Goal: Ask a question

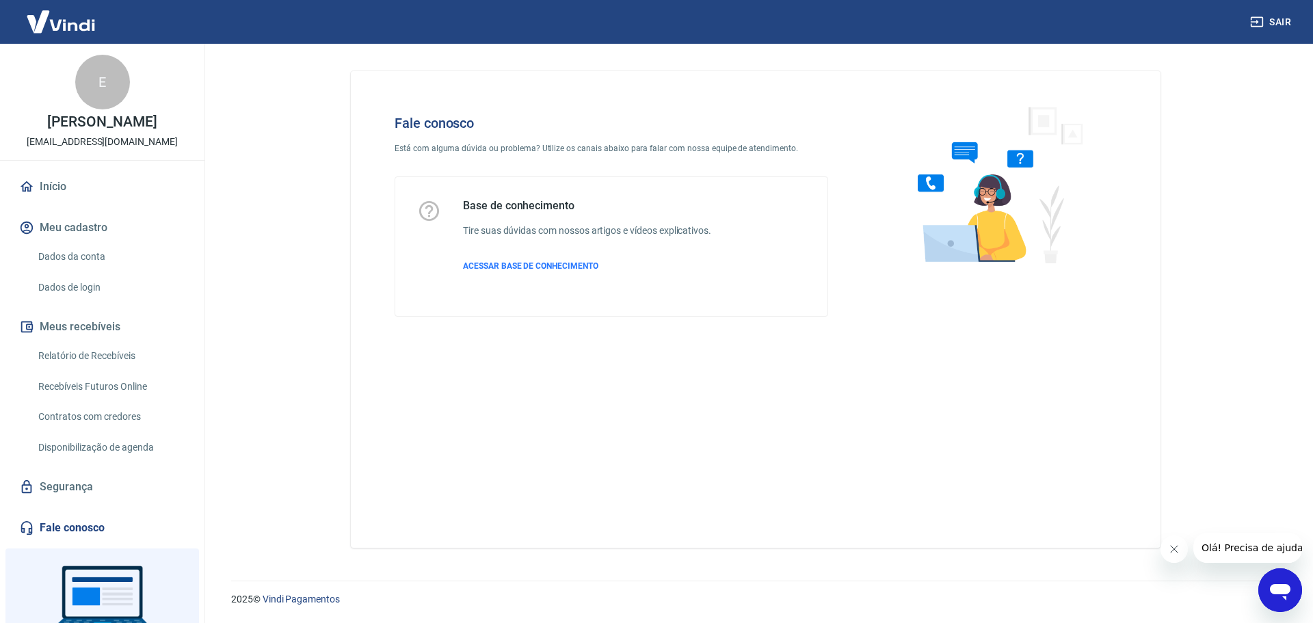
click at [1272, 592] on icon "Abrir janela de mensagens" at bounding box center [1280, 592] width 21 height 16
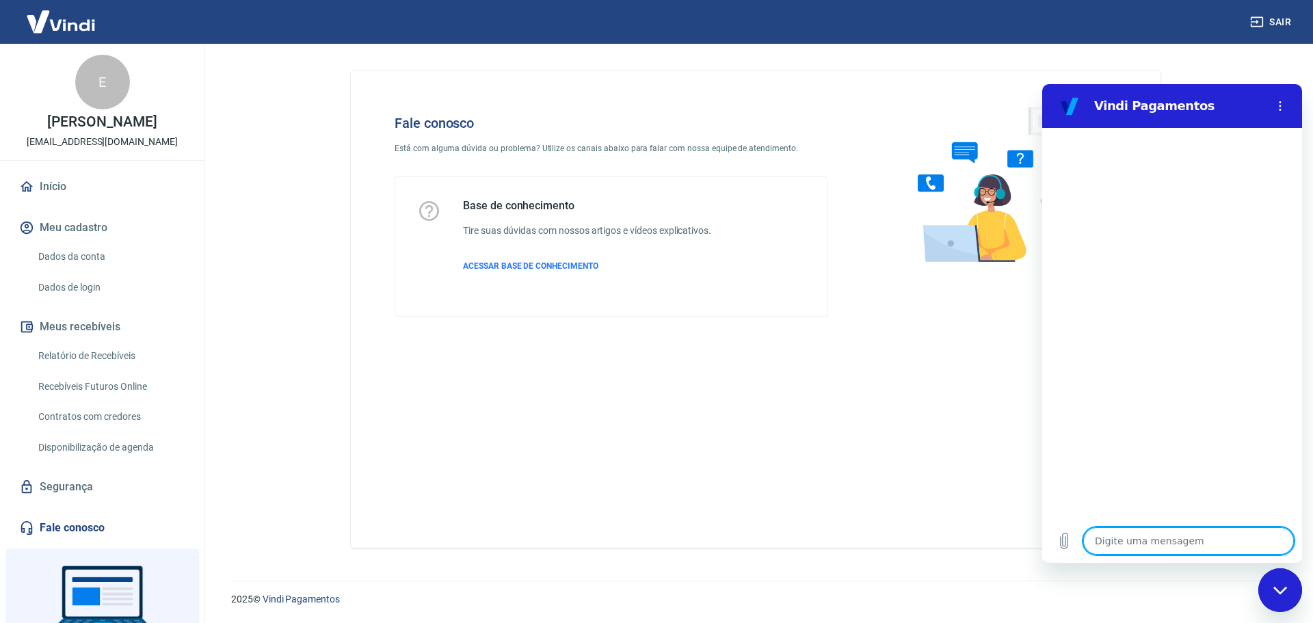
type textarea "O"
type textarea "x"
type textarea "Ol"
type textarea "x"
type textarea "Olá"
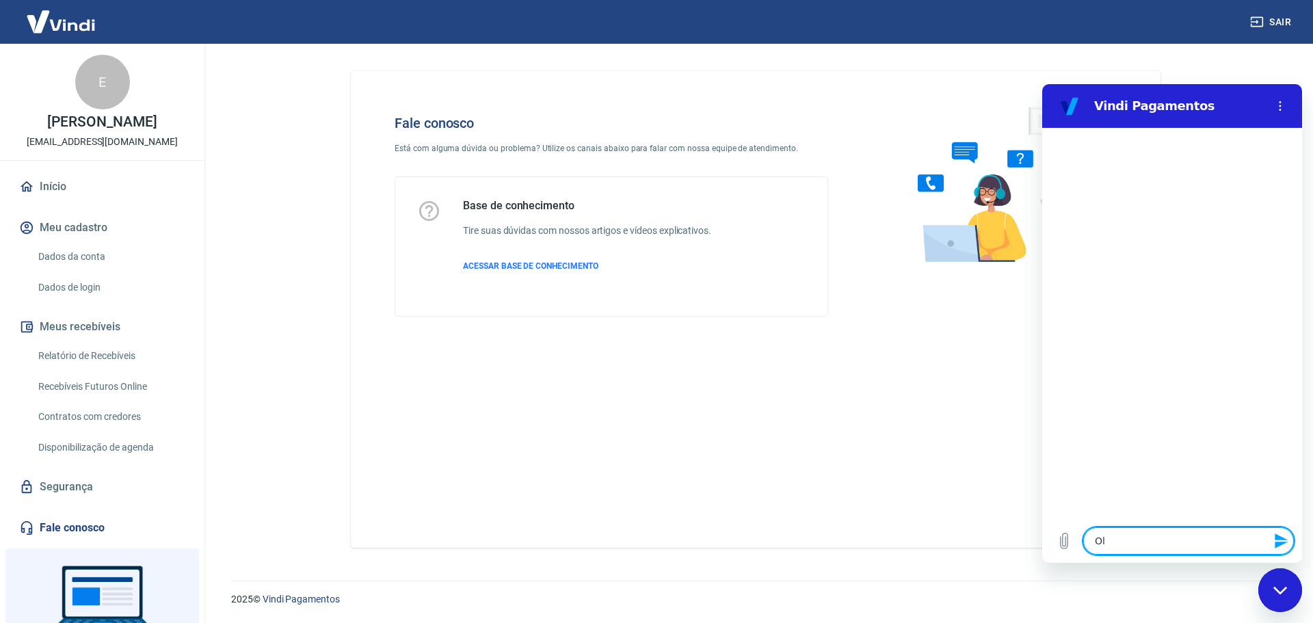
type textarea "x"
type textarea "Olá,"
type textarea "x"
type textarea "Olá,"
type textarea "x"
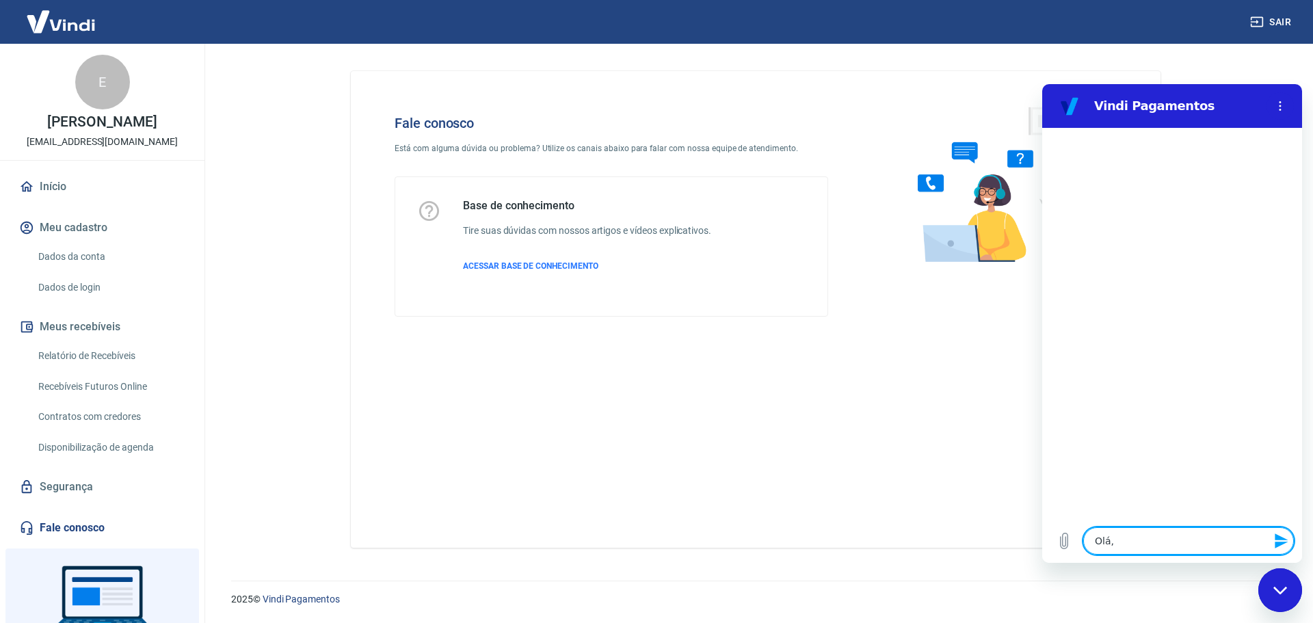
type textarea "Olá, b"
type textarea "x"
type textarea "Olá, bo"
type textarea "x"
type textarea "Olá, bom"
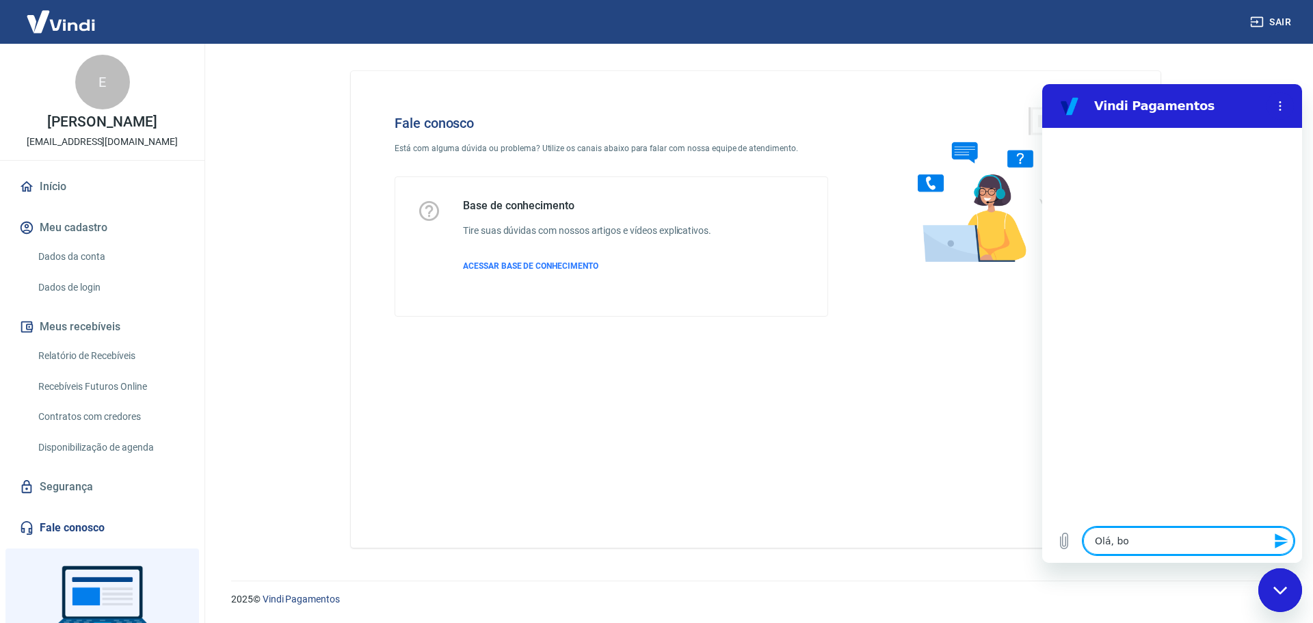
type textarea "x"
type textarea "Olá, bom"
type textarea "x"
type textarea "Olá, bom d"
type textarea "x"
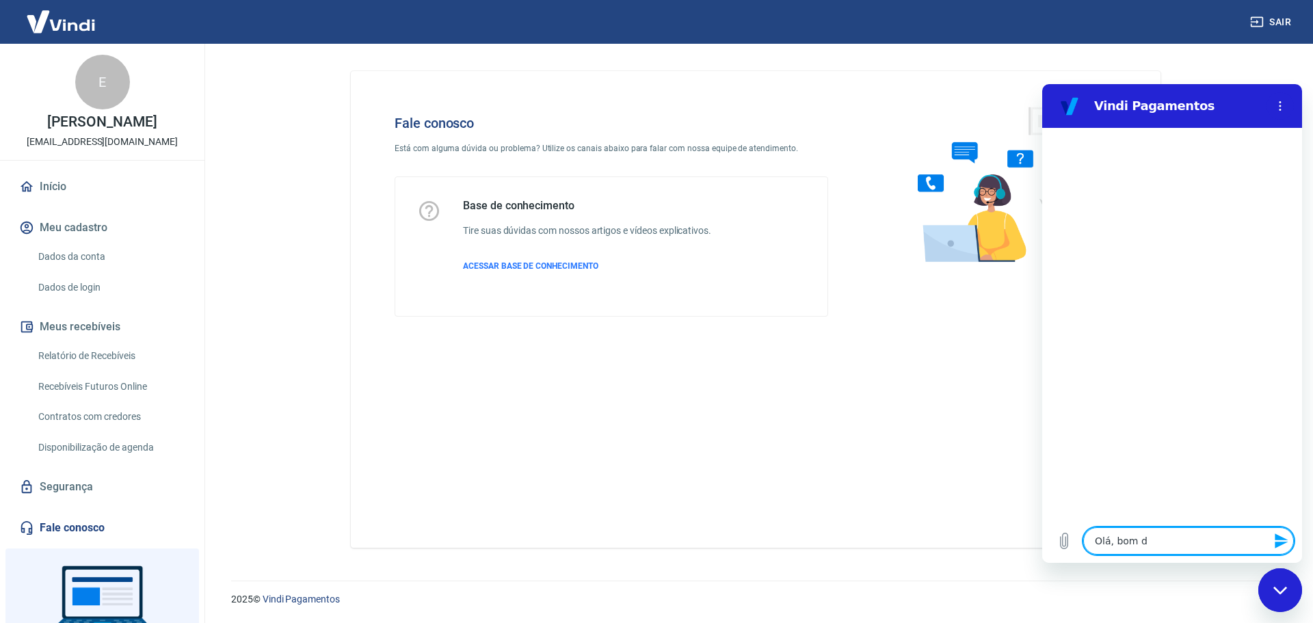
type textarea "Olá, bom di"
type textarea "x"
type textarea "Olá, bom dia"
type textarea "x"
type textarea "Olá, bom dia!"
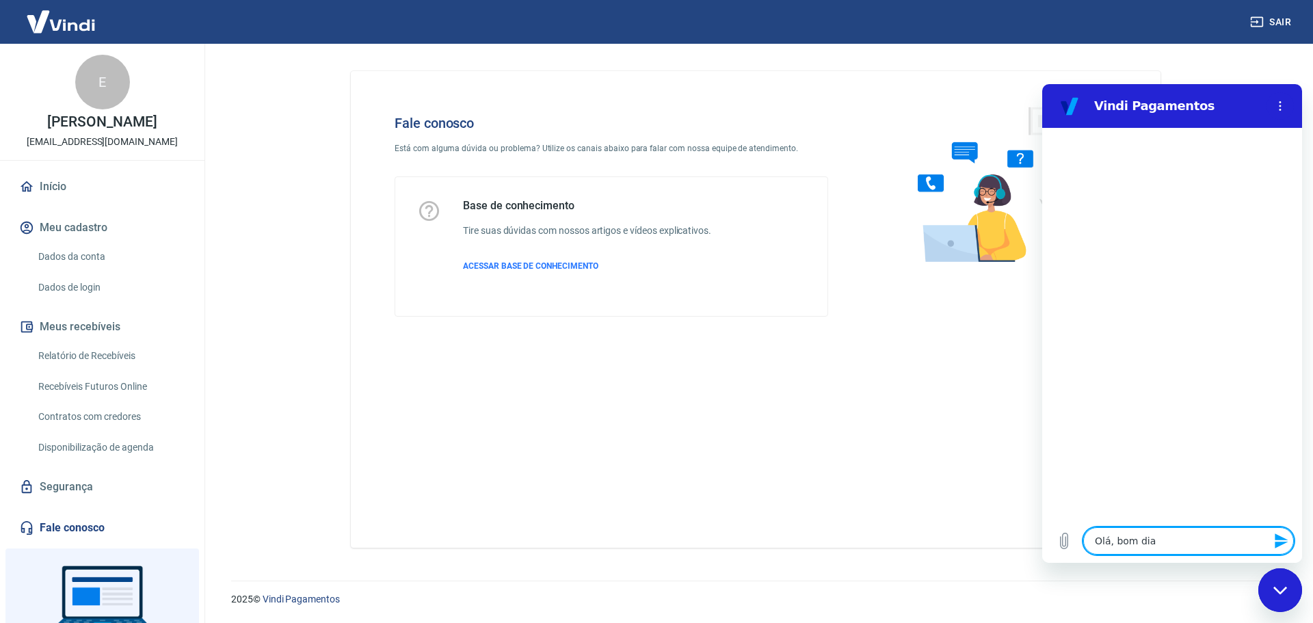
type textarea "x"
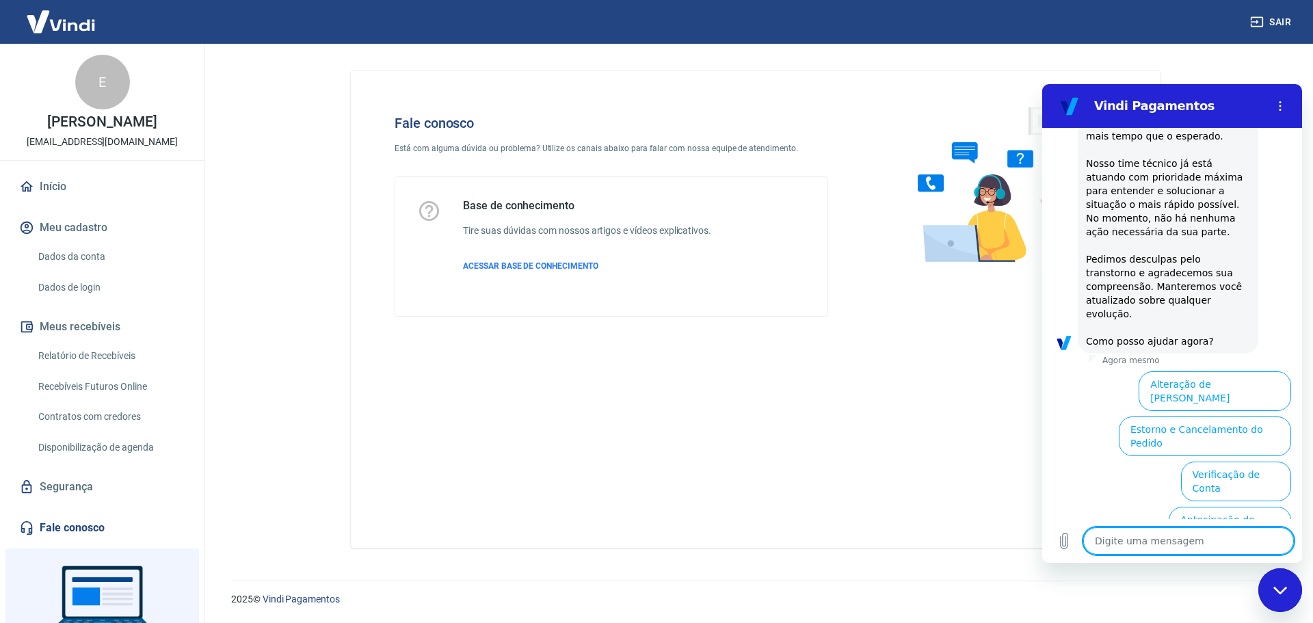
scroll to position [333, 0]
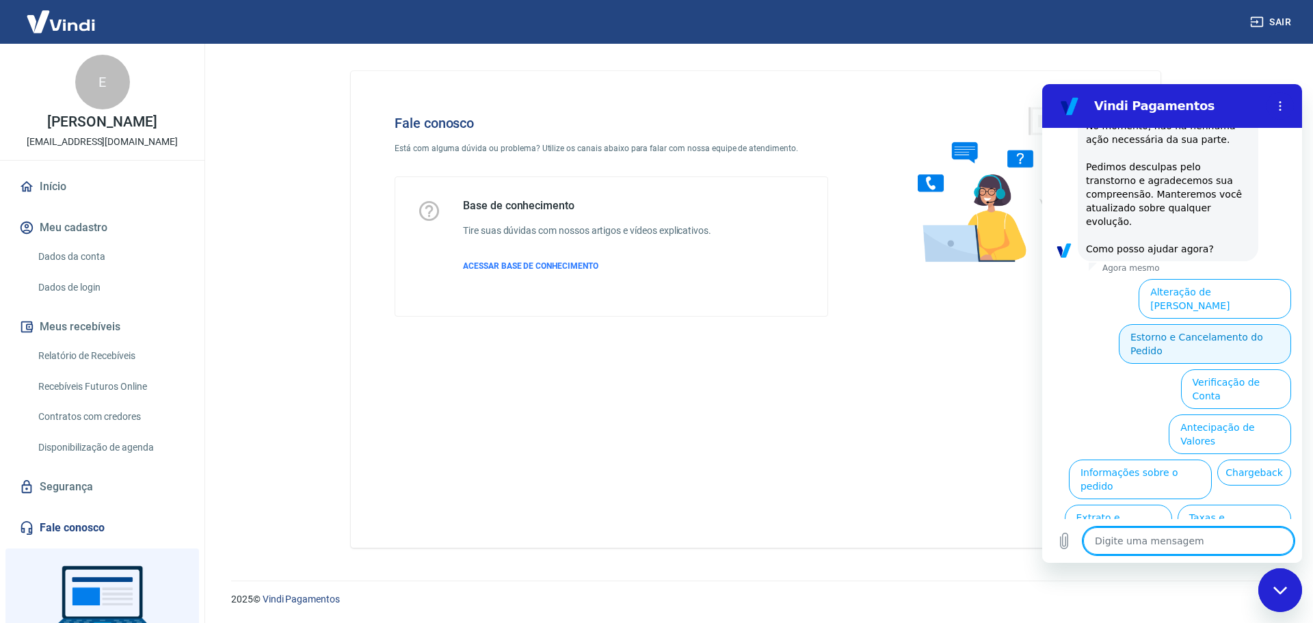
click at [1136, 324] on button "Estorno e Cancelamento do Pedido" at bounding box center [1205, 344] width 172 height 40
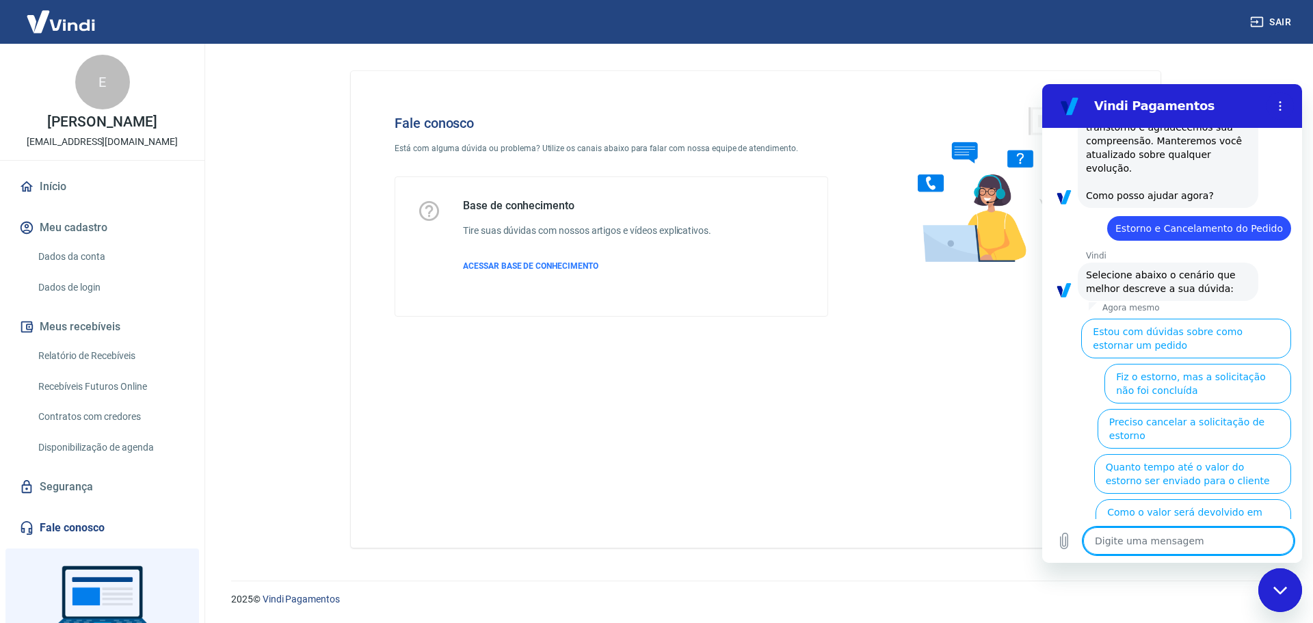
scroll to position [385, 0]
click at [1181, 499] on button "Como o valor será devolvido em caso de estorno parcial" at bounding box center [1194, 519] width 196 height 40
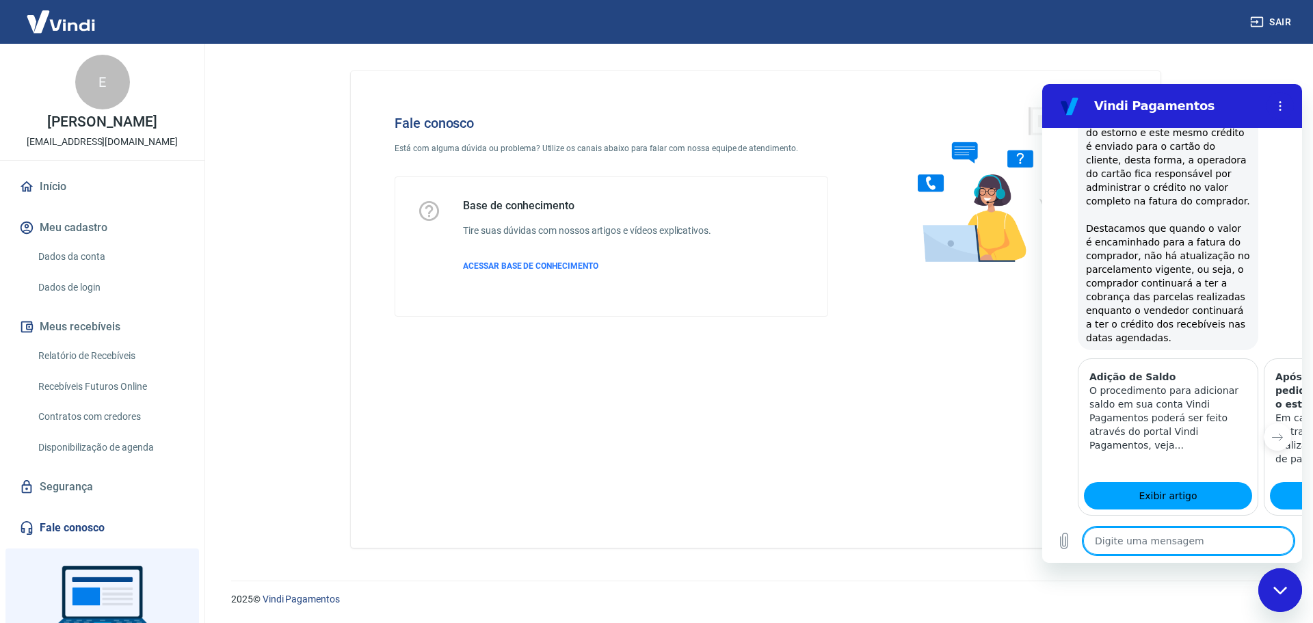
scroll to position [861, 0]
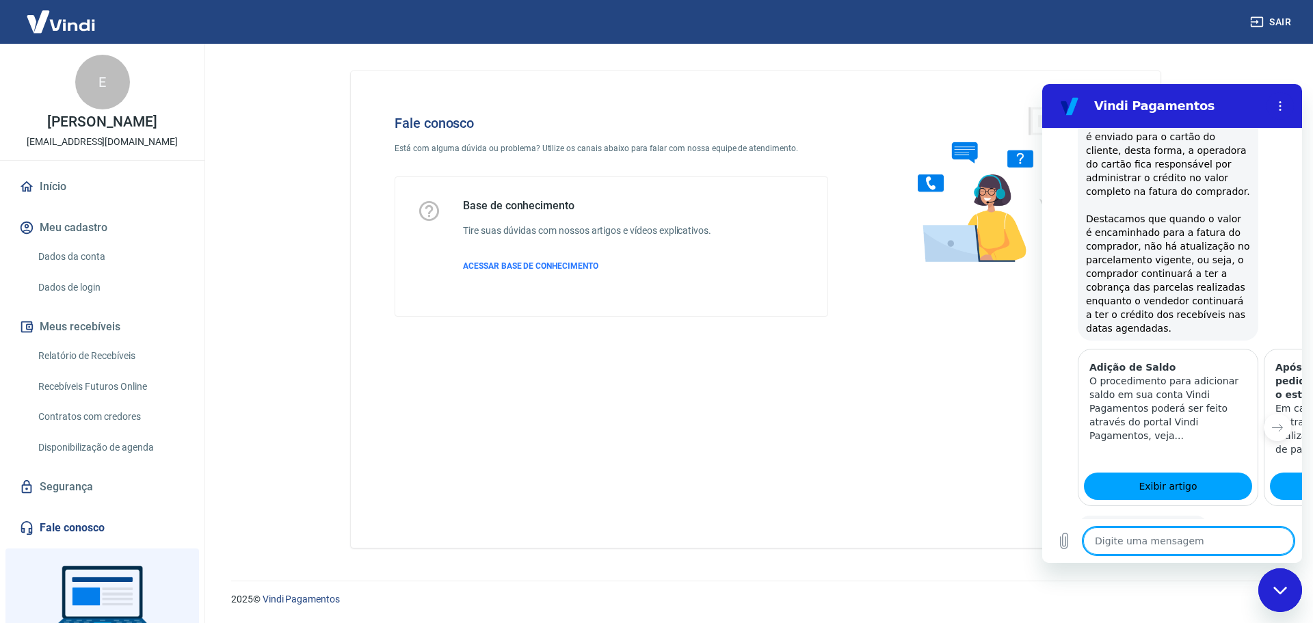
click at [1250, 558] on button "Não" at bounding box center [1271, 571] width 42 height 26
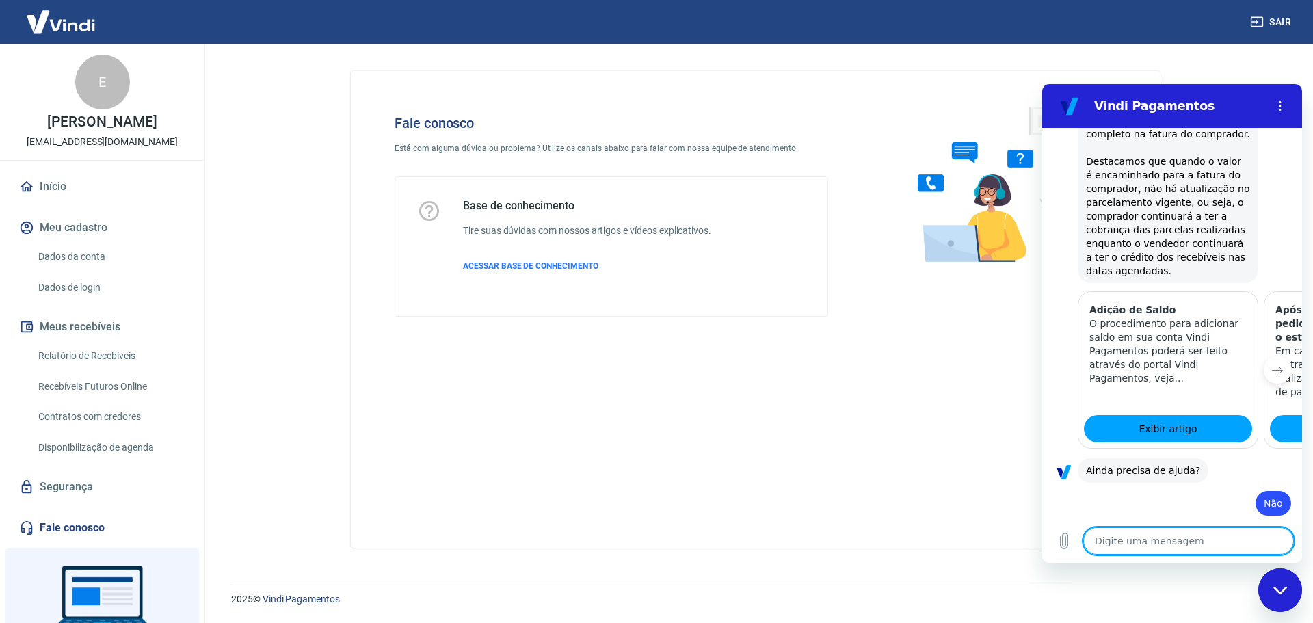
scroll to position [984, 0]
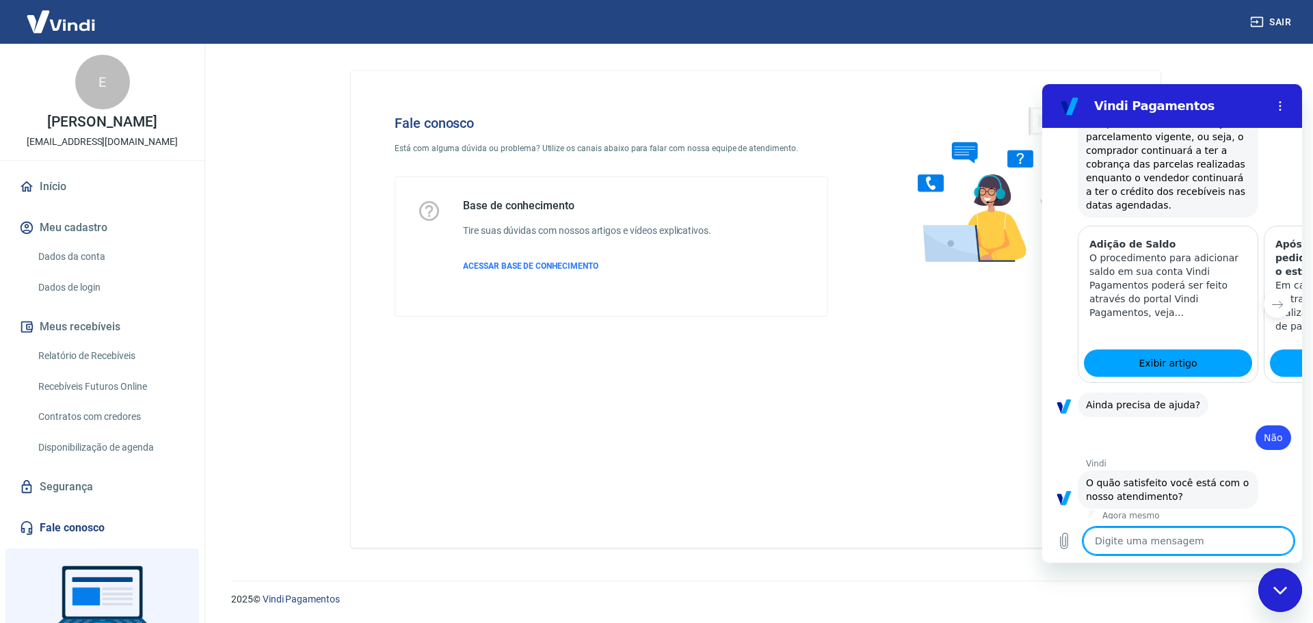
type textarea "x"
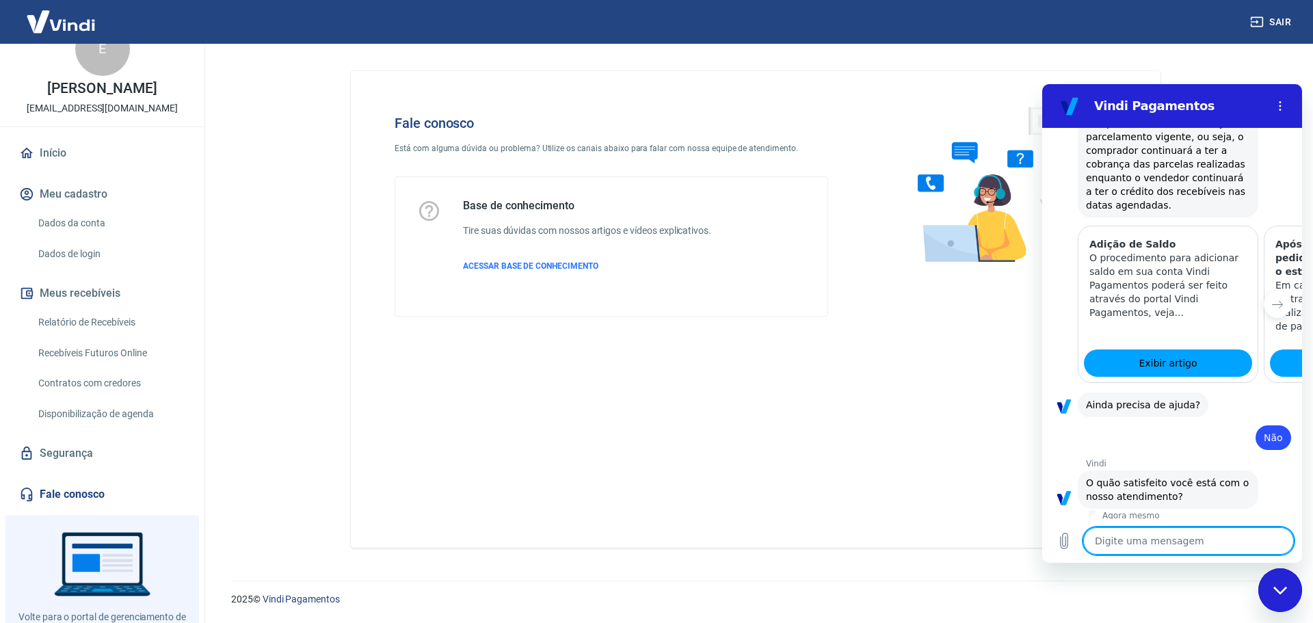
scroll to position [86, 0]
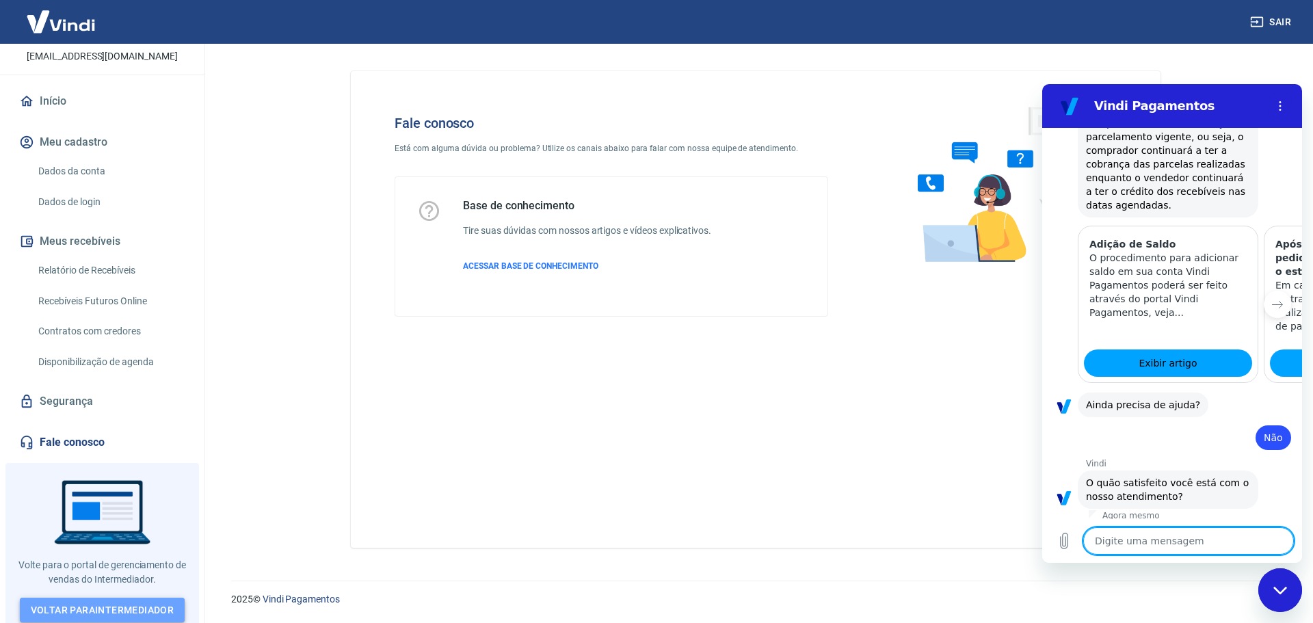
click at [120, 611] on link "Voltar para Intermediador" at bounding box center [103, 610] width 166 height 25
